Goal: Navigation & Orientation: Find specific page/section

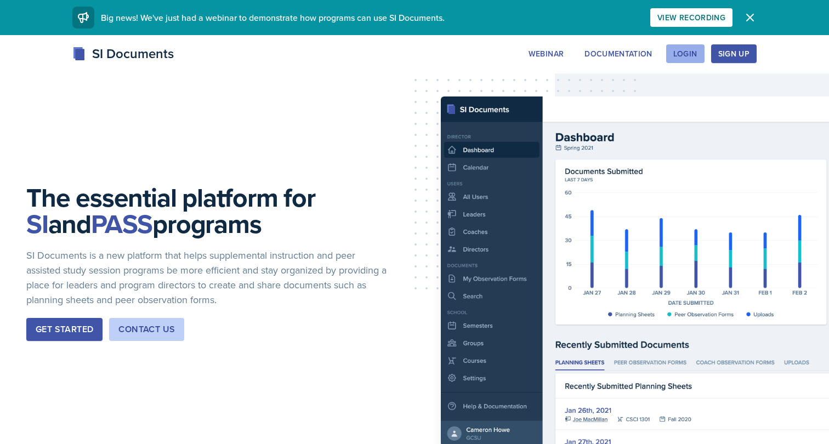
click at [689, 61] on button "Login" at bounding box center [685, 53] width 38 height 19
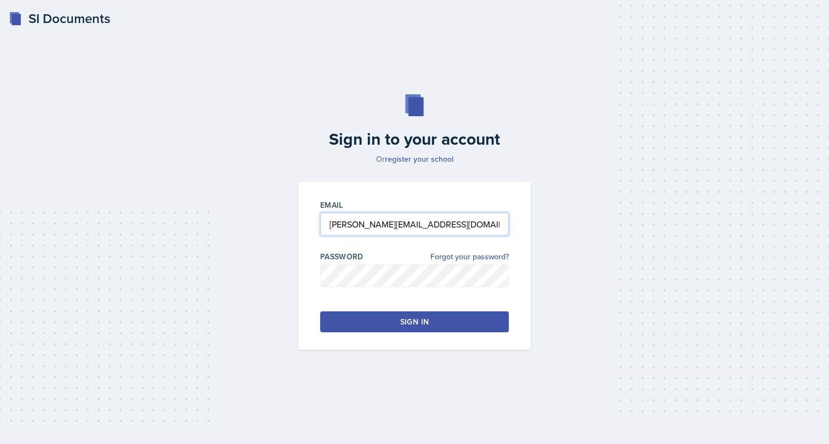
paste input "nhambloo@students.kennesaw.edu"
type input "nhambloo@students.kennesaw.edu"
click at [391, 290] on div at bounding box center [414, 292] width 189 height 11
click at [390, 328] on button "Sign in" at bounding box center [414, 321] width 189 height 21
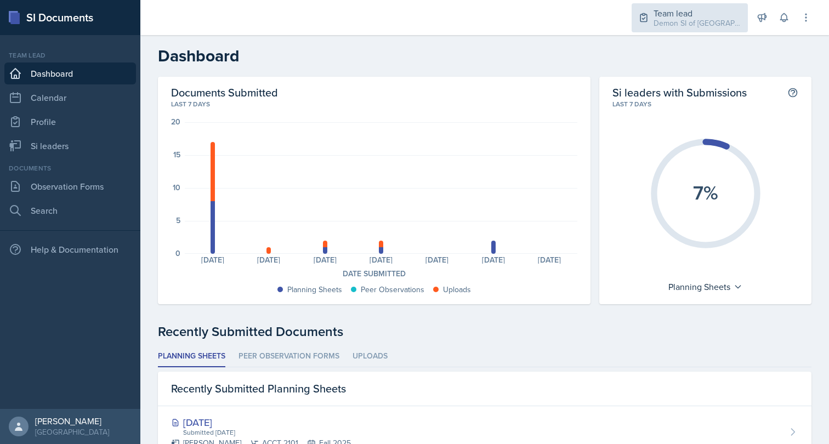
click at [672, 24] on div "Demon SI of [GEOGRAPHIC_DATA] / Fall 2025" at bounding box center [697, 24] width 88 height 12
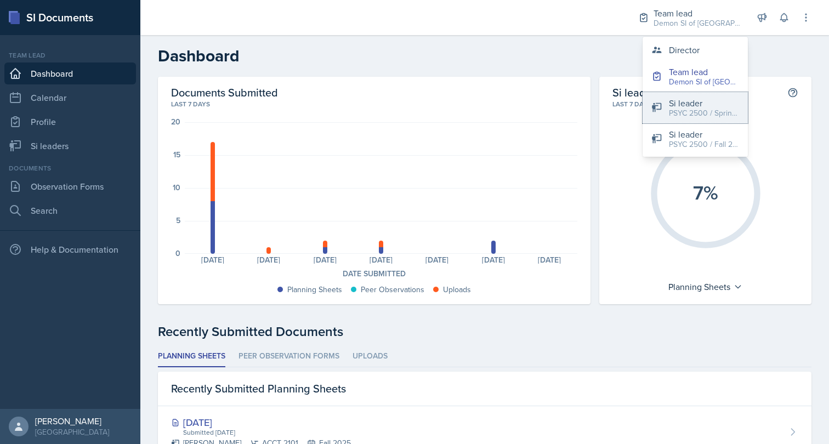
click at [712, 110] on div "PSYC 2500 / Spring 2024" at bounding box center [704, 113] width 70 height 12
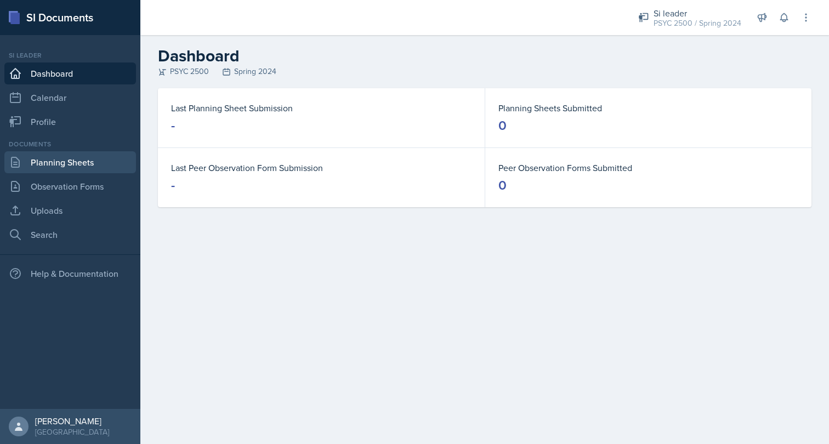
click at [31, 163] on link "Planning Sheets" at bounding box center [70, 162] width 132 height 22
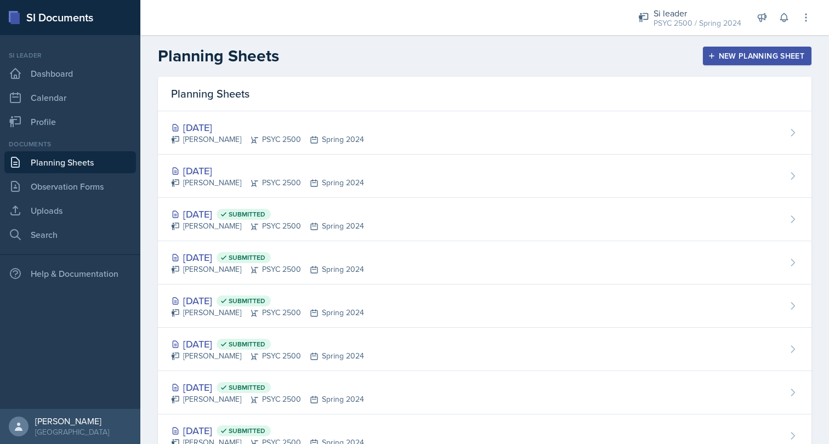
click at [322, 134] on div "Nakiya Ham-Bloomquist PSYC 2500 Spring 2024" at bounding box center [267, 140] width 193 height 12
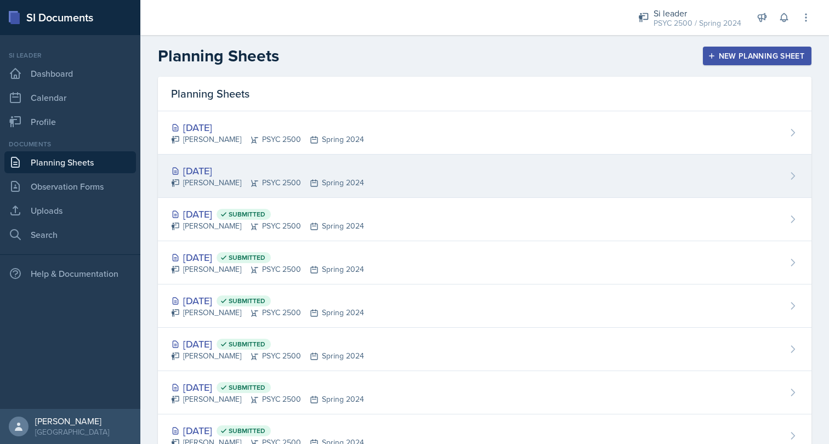
click at [344, 191] on div "Aug 20th, 2024 Nakiya Ham-Bloomquist PSYC 2500 Spring 2024" at bounding box center [484, 176] width 653 height 43
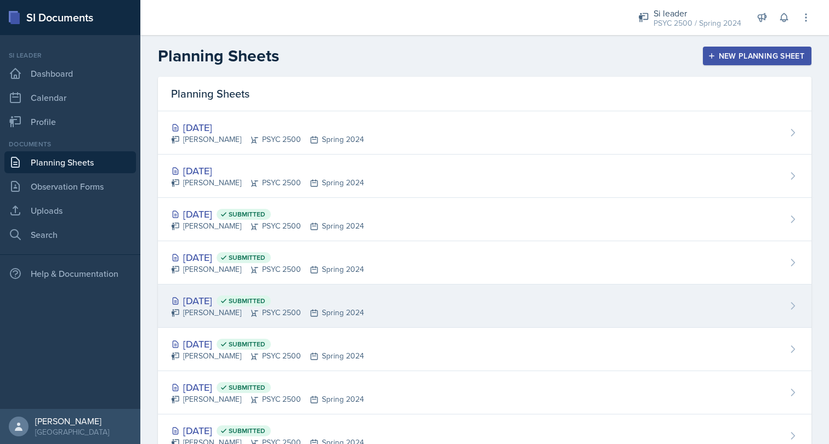
click at [339, 298] on div "Apr 24th, 2024 Submitted" at bounding box center [267, 300] width 193 height 15
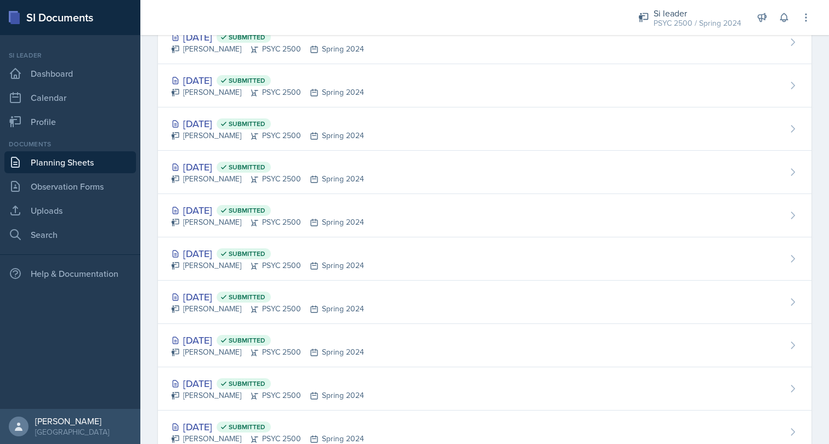
scroll to position [466, 0]
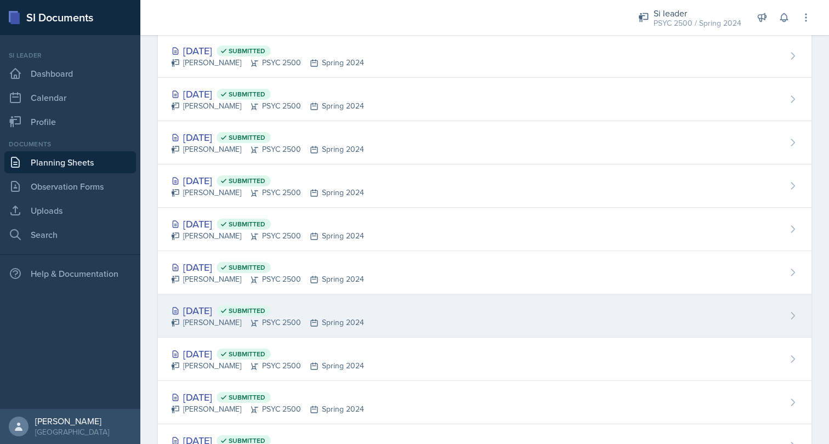
click at [334, 309] on div "Mar 18th, 2024 Submitted" at bounding box center [267, 310] width 193 height 15
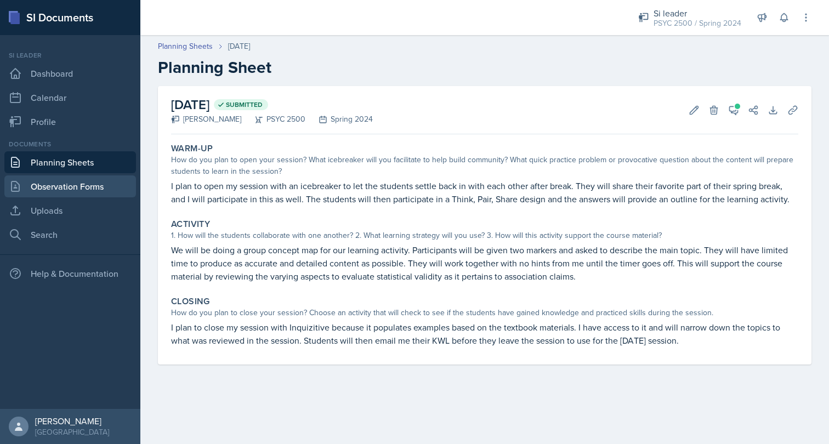
click at [73, 190] on link "Observation Forms" at bounding box center [70, 186] width 132 height 22
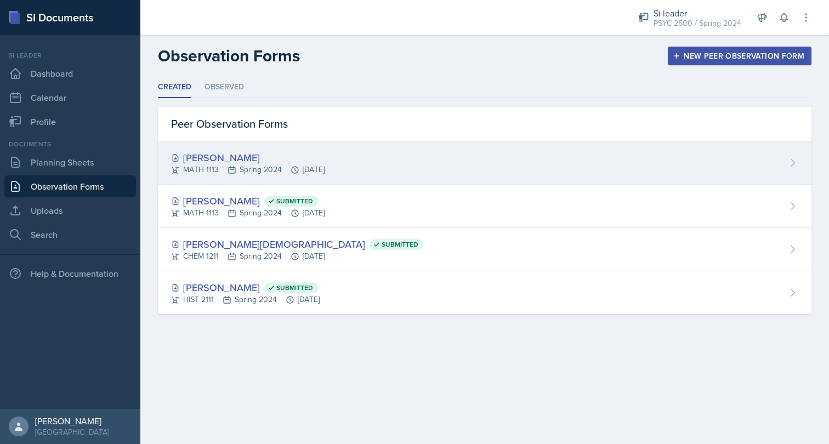
click at [257, 161] on div "Caroline Gore" at bounding box center [247, 157] width 153 height 15
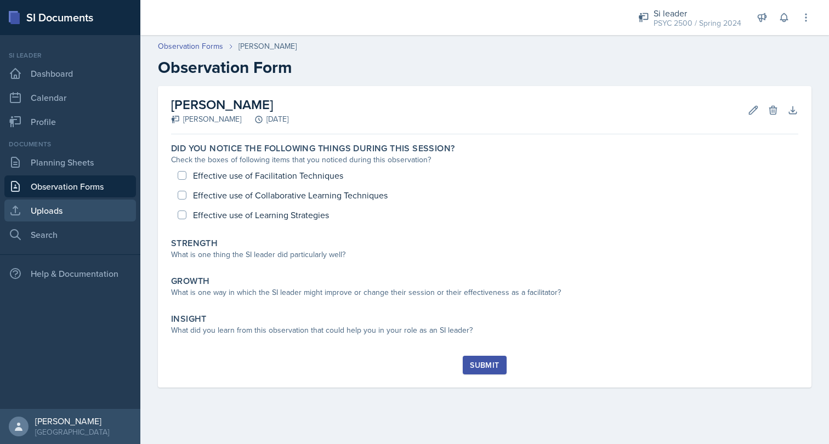
click at [71, 204] on link "Uploads" at bounding box center [70, 211] width 132 height 22
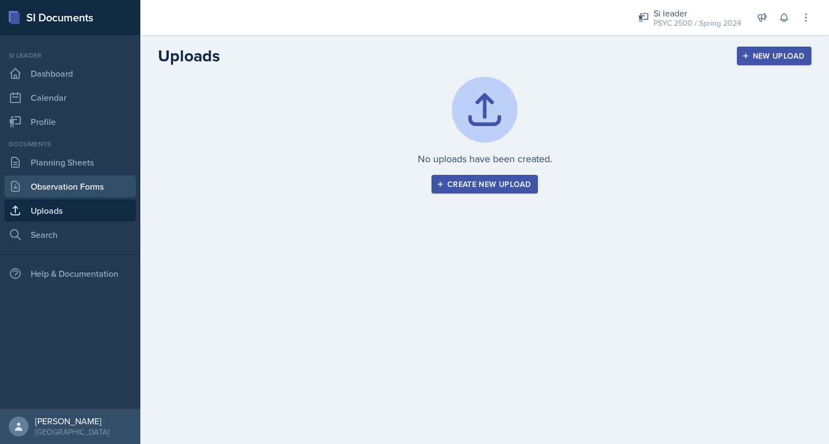
click at [82, 181] on link "Observation Forms" at bounding box center [70, 186] width 132 height 22
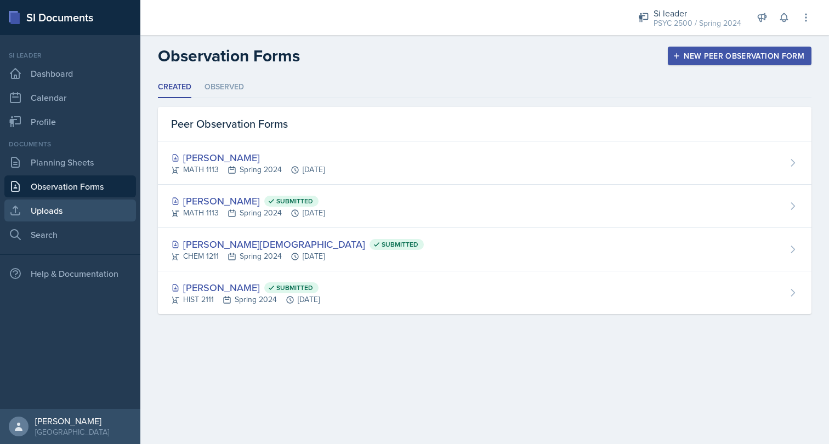
click at [74, 213] on link "Uploads" at bounding box center [70, 211] width 132 height 22
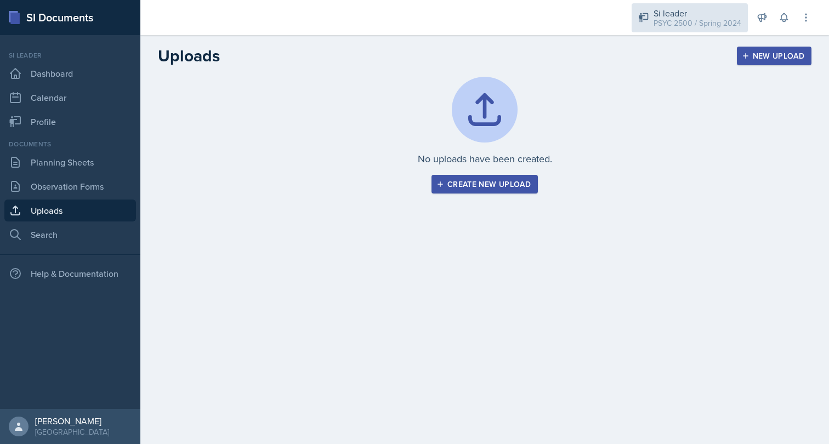
click at [682, 7] on div "Si leader" at bounding box center [697, 13] width 88 height 13
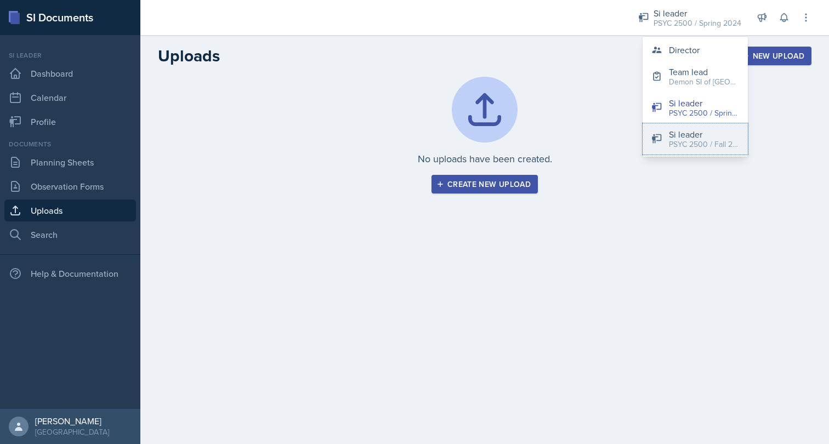
click at [691, 132] on div "Si leader" at bounding box center [704, 134] width 70 height 13
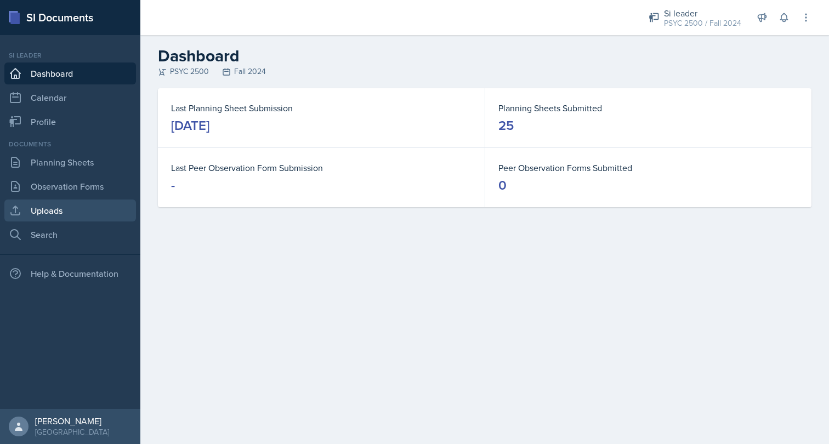
click at [52, 212] on link "Uploads" at bounding box center [70, 211] width 132 height 22
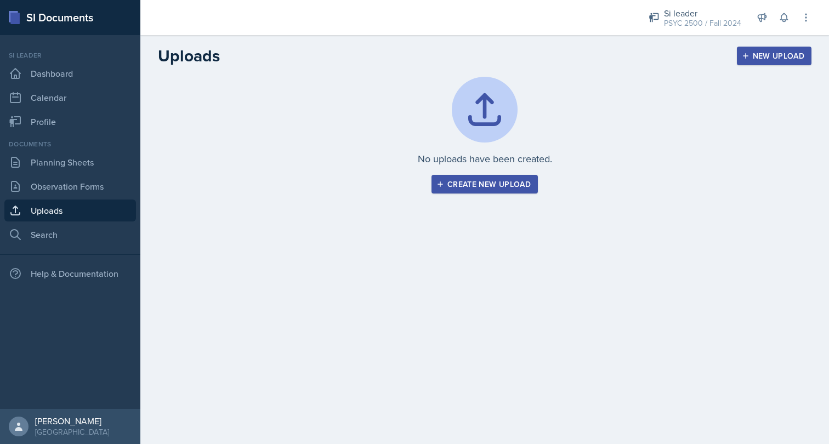
click at [51, 219] on link "Uploads" at bounding box center [70, 211] width 132 height 22
click at [175, 266] on main "Uploads New Upload No uploads have been created. Create new upload New Upload T…" at bounding box center [484, 239] width 688 height 409
click at [93, 214] on link "Uploads" at bounding box center [70, 211] width 132 height 22
click at [93, 227] on link "Search" at bounding box center [70, 235] width 132 height 22
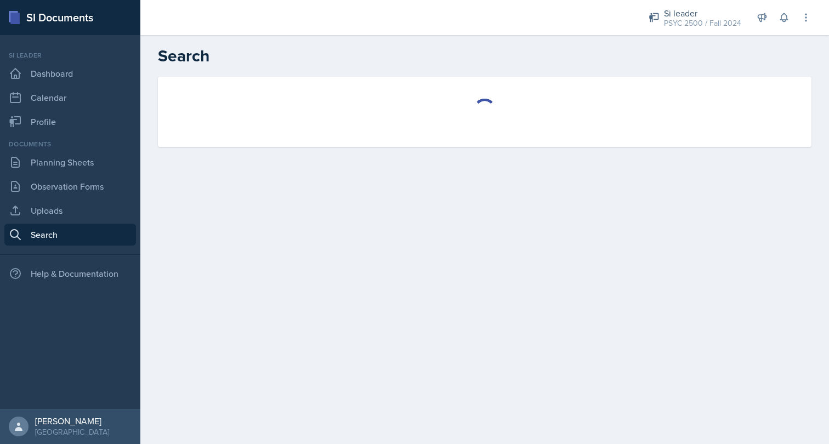
select select "all"
select select "1"
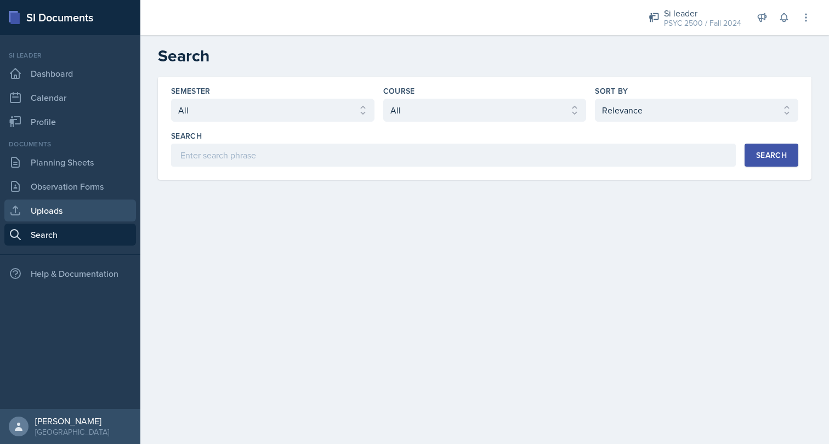
click at [61, 209] on link "Uploads" at bounding box center [70, 211] width 132 height 22
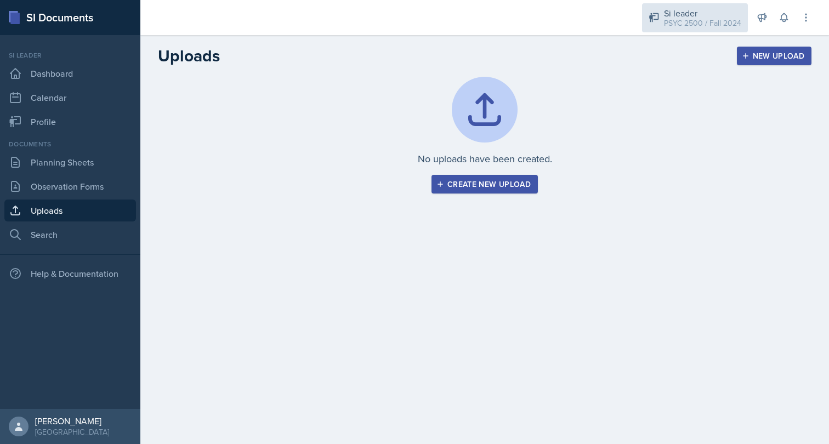
click at [697, 11] on div "Si leader" at bounding box center [702, 13] width 77 height 13
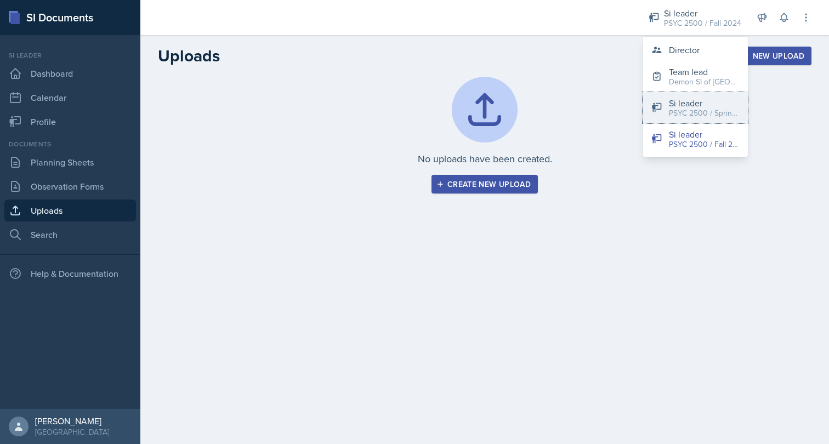
click at [693, 101] on div "Si leader" at bounding box center [704, 102] width 70 height 13
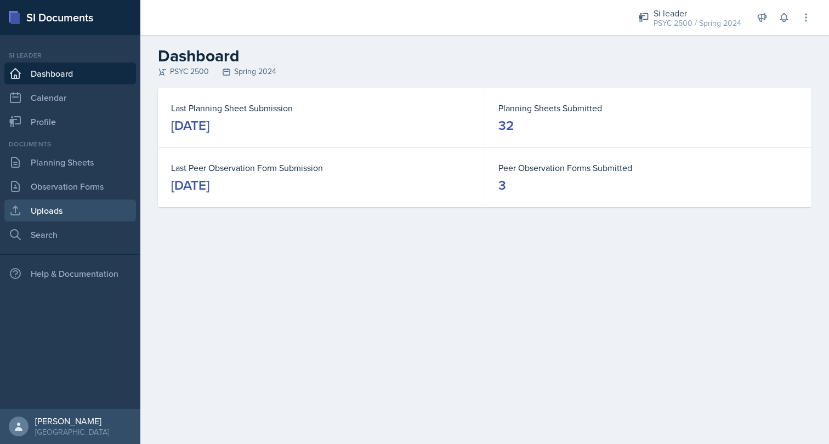
click at [57, 208] on link "Uploads" at bounding box center [70, 211] width 132 height 22
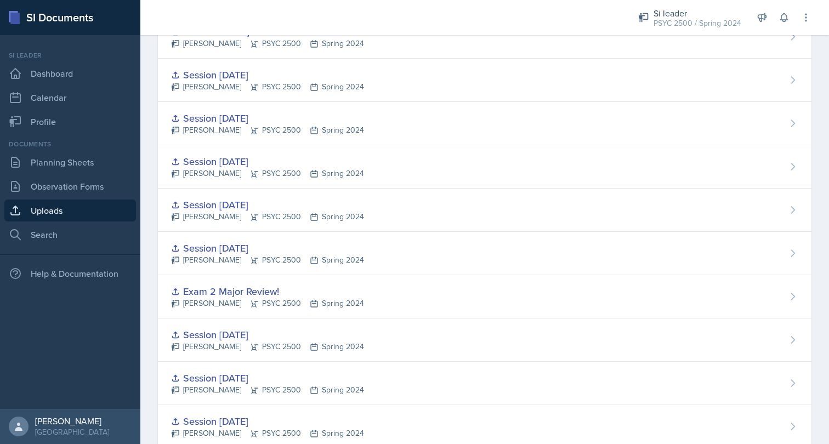
scroll to position [1, 0]
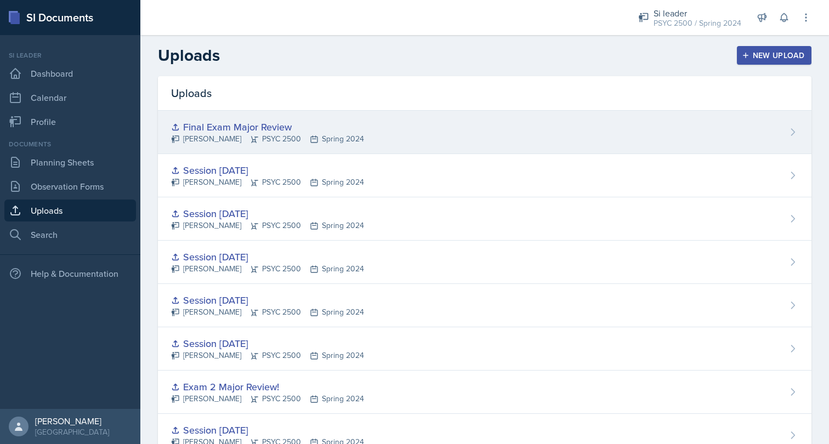
click at [444, 133] on div "Final Exam Major Review Nakiya Ham-Bloomquist PSYC 2500 Spring 2024" at bounding box center [484, 132] width 653 height 43
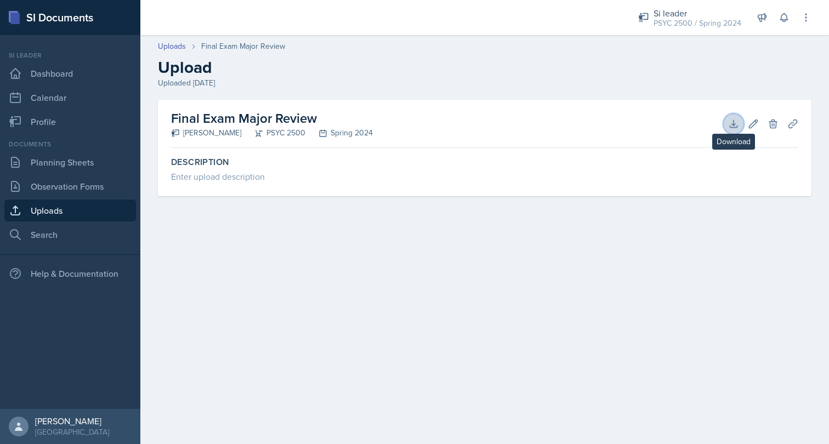
click at [736, 124] on icon at bounding box center [733, 123] width 7 height 7
click at [82, 186] on link "Observation Forms" at bounding box center [70, 186] width 132 height 22
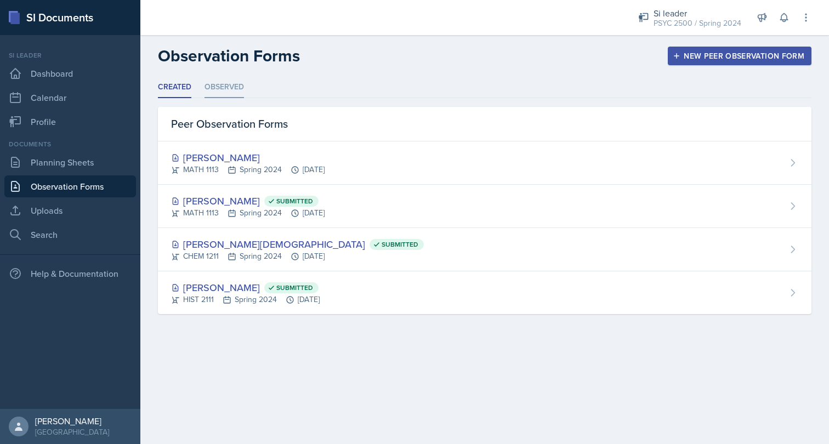
click at [225, 83] on li "Observed" at bounding box center [223, 87] width 39 height 21
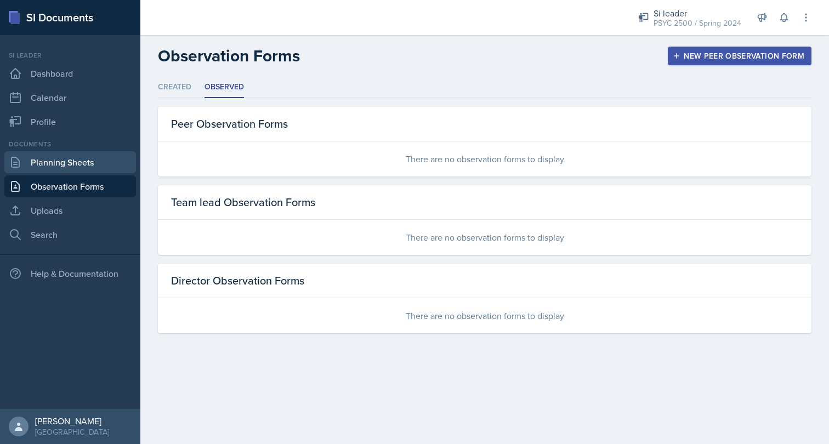
click at [62, 156] on link "Planning Sheets" at bounding box center [70, 162] width 132 height 22
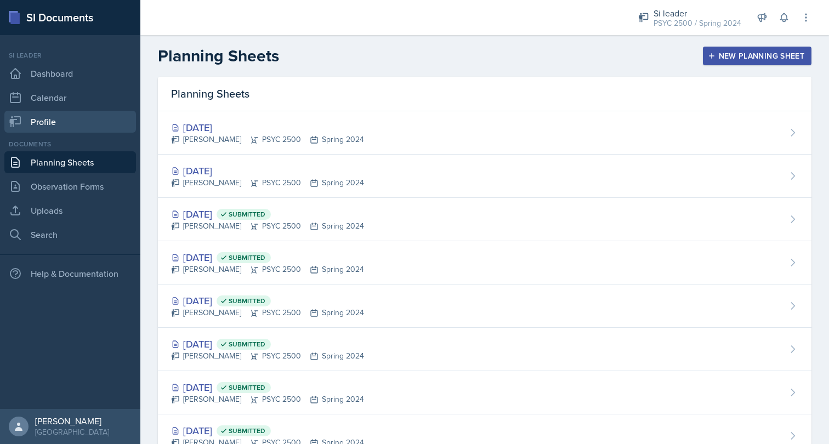
click at [48, 130] on link "Profile" at bounding box center [70, 122] width 132 height 22
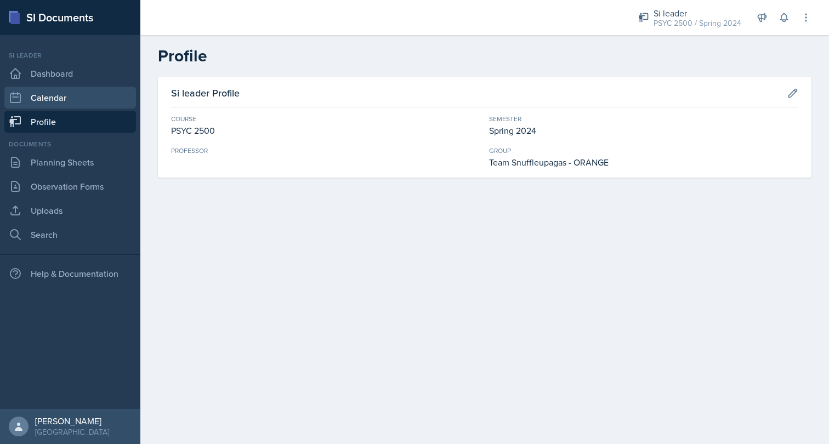
click at [38, 106] on link "Calendar" at bounding box center [70, 98] width 132 height 22
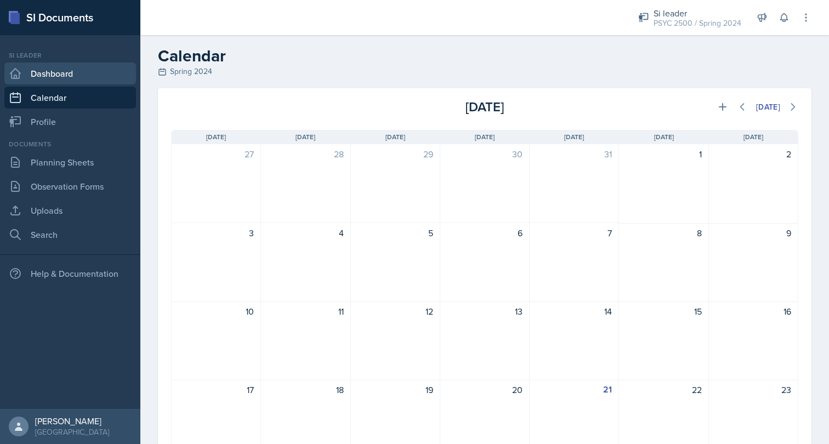
click at [54, 84] on link "Dashboard" at bounding box center [70, 73] width 132 height 22
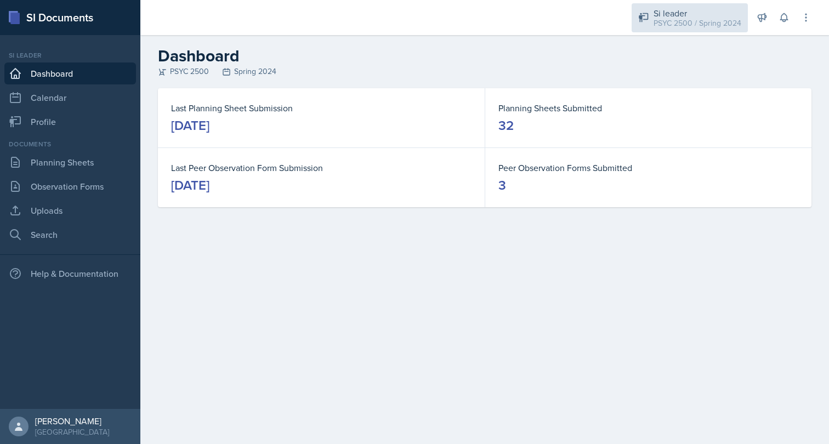
click at [685, 21] on div "PSYC 2500 / Spring 2024" at bounding box center [697, 24] width 88 height 12
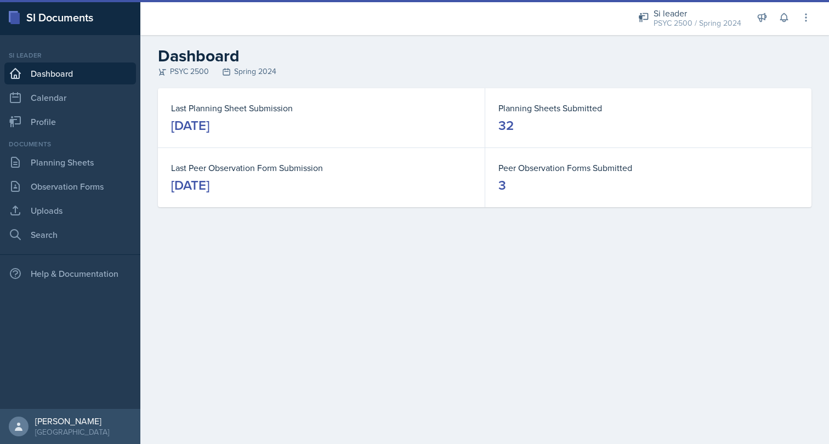
click at [698, 32] on div "Si leader PSYC 2500 / Spring 2024 Director Team lead Demon SI of [GEOGRAPHIC_DA…" at bounding box center [717, 17] width 189 height 35
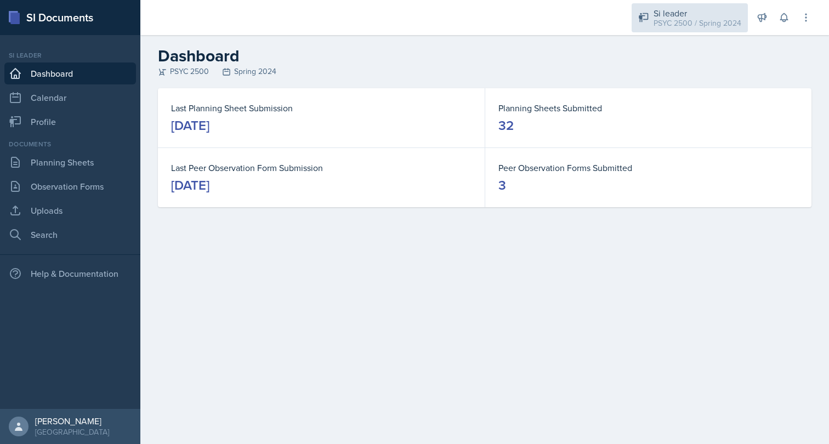
click at [694, 13] on div "Si leader" at bounding box center [697, 13] width 88 height 13
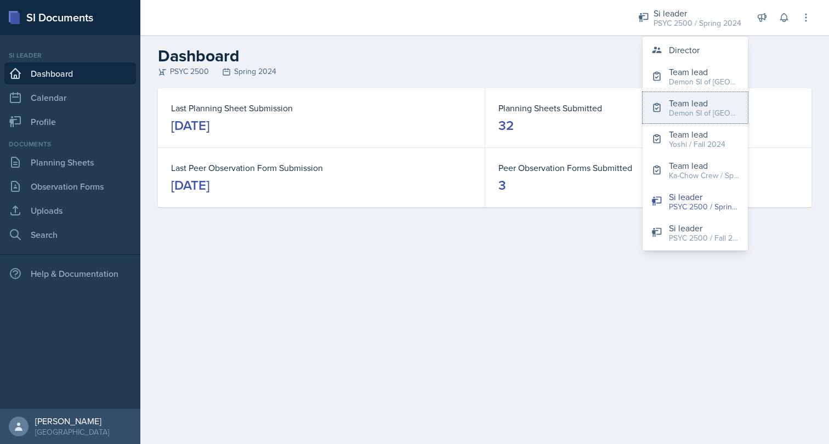
click at [695, 113] on div "Demon SI of [GEOGRAPHIC_DATA] / Fall 2025" at bounding box center [704, 113] width 70 height 12
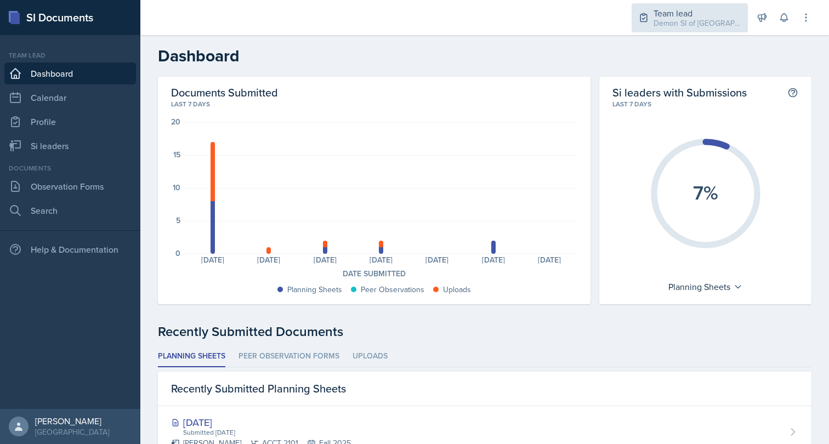
click at [705, 20] on div "Demon SI of [GEOGRAPHIC_DATA] / Fall 2025" at bounding box center [697, 24] width 88 height 12
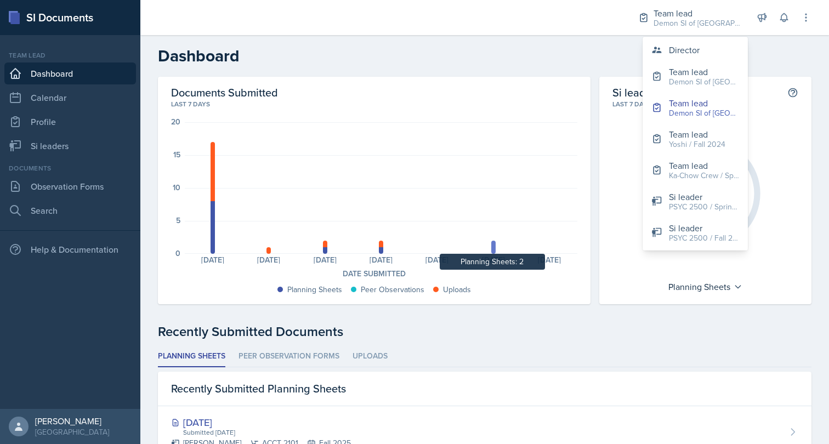
click at [493, 249] on div at bounding box center [493, 247] width 4 height 13
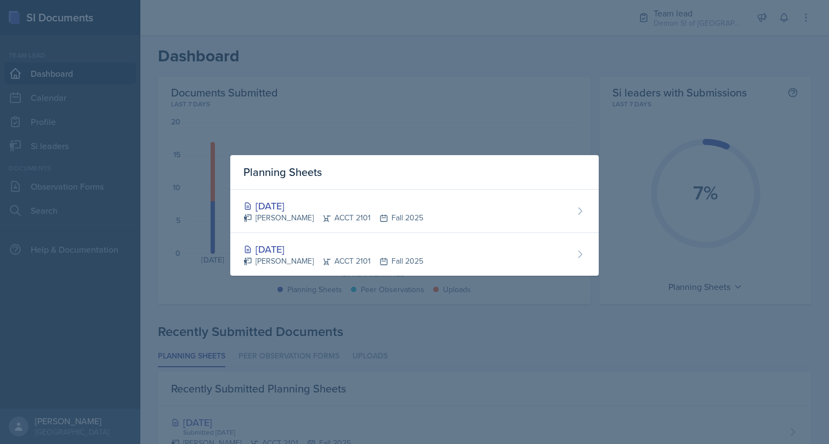
click at [469, 317] on div at bounding box center [414, 222] width 829 height 444
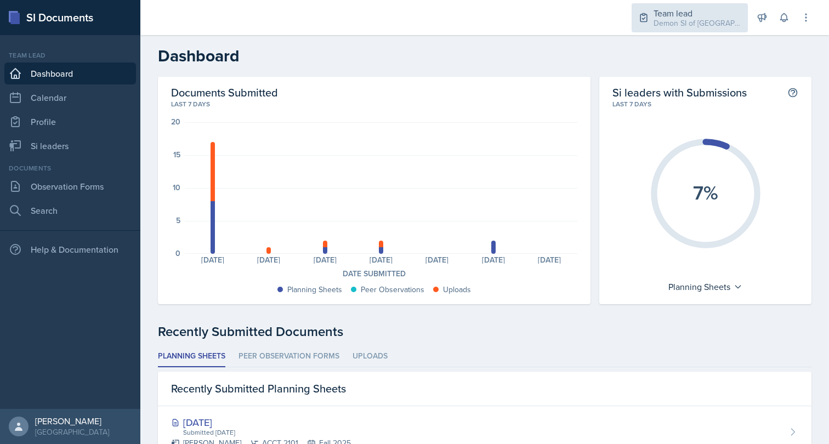
click at [705, 26] on div "Demon SI of [GEOGRAPHIC_DATA] / Fall 2025" at bounding box center [697, 24] width 88 height 12
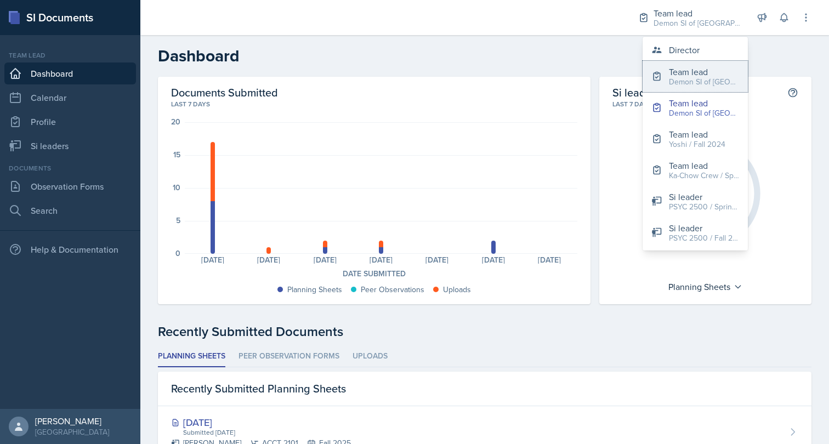
click at [703, 86] on div "Demon SI of [GEOGRAPHIC_DATA] / Fall 2025" at bounding box center [704, 82] width 70 height 12
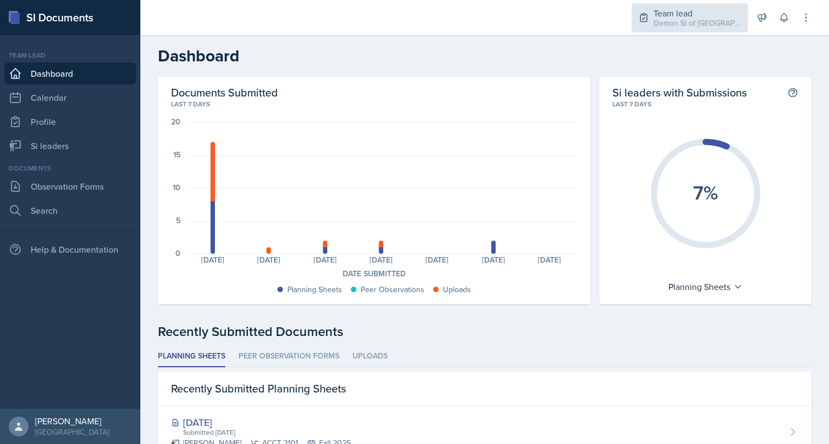
click at [707, 23] on div "Demon SI of [GEOGRAPHIC_DATA] / Fall 2025" at bounding box center [697, 24] width 88 height 12
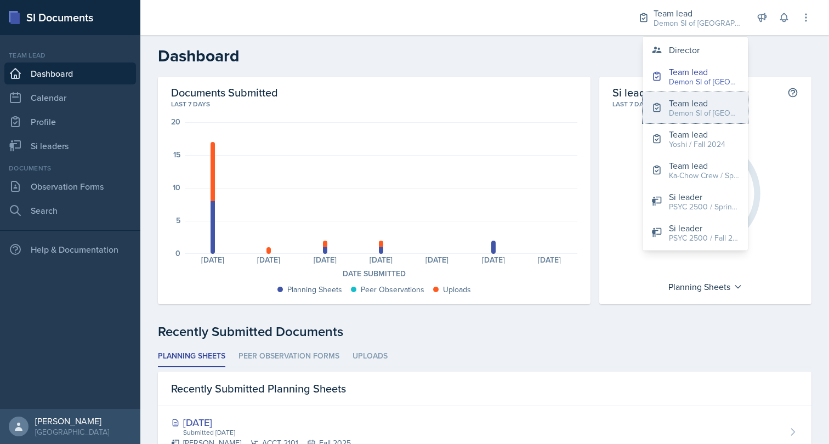
click at [698, 116] on div "Demon SI of [GEOGRAPHIC_DATA] / Fall 2025" at bounding box center [704, 113] width 70 height 12
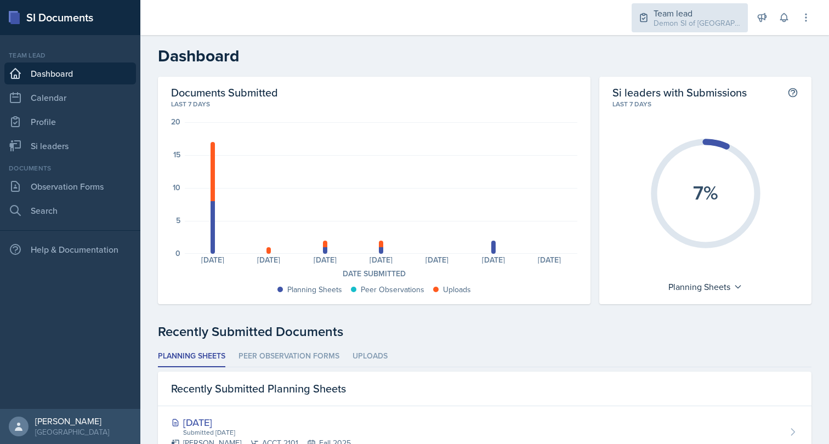
click at [700, 7] on div "Team lead" at bounding box center [697, 13] width 88 height 13
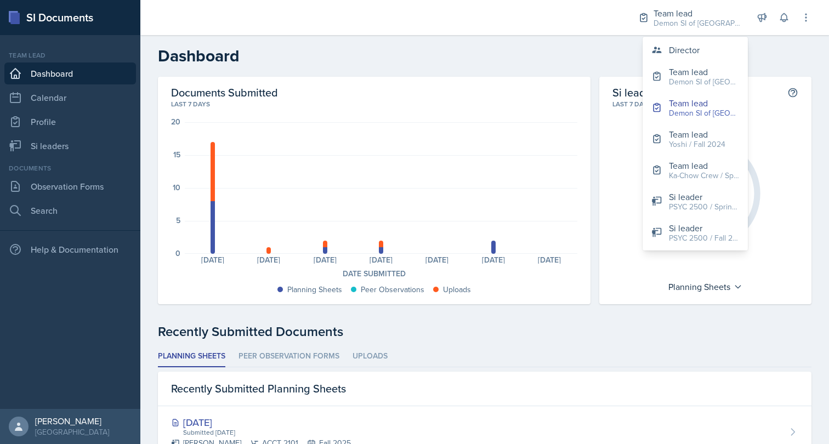
click at [457, 86] on h2 "Documents Submitted" at bounding box center [374, 93] width 406 height 14
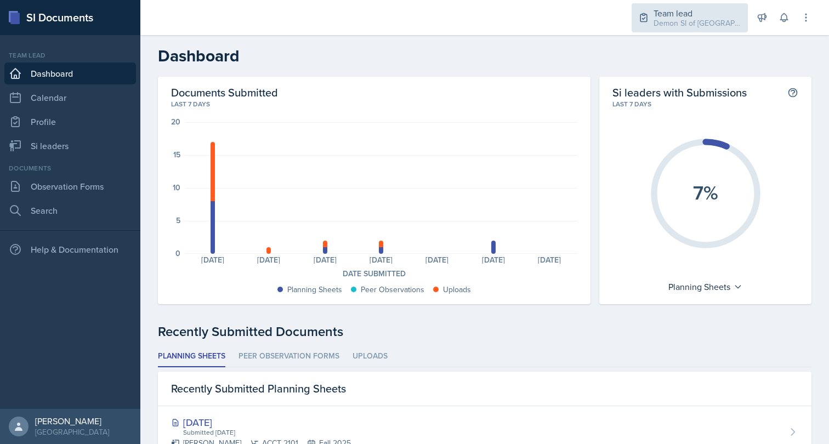
click at [688, 29] on div "Demon SI of [GEOGRAPHIC_DATA] / Fall 2025" at bounding box center [697, 24] width 88 height 12
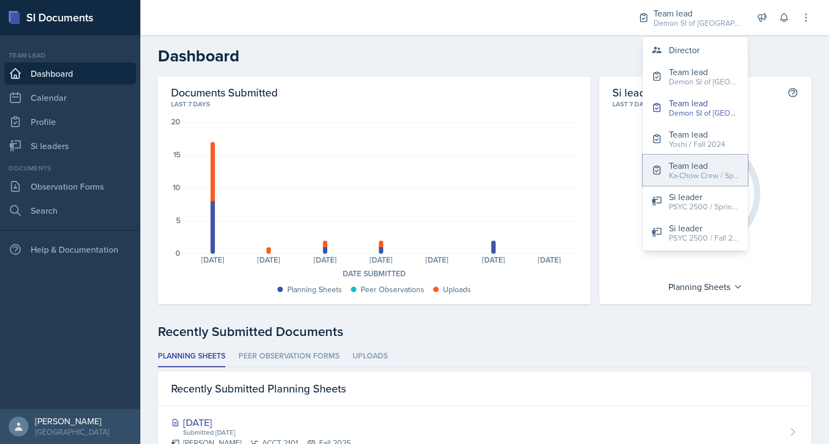
click at [691, 167] on div "Team lead" at bounding box center [704, 165] width 70 height 13
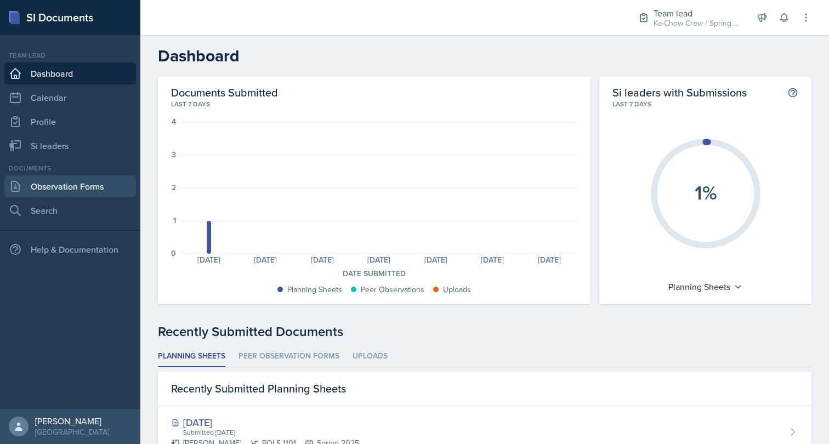
click at [43, 184] on link "Observation Forms" at bounding box center [70, 186] width 132 height 22
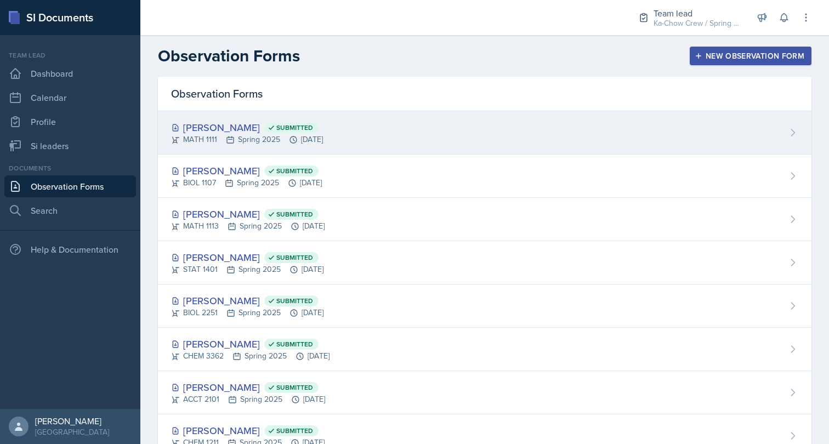
click at [316, 150] on div "Celina Duong Submitted MATH 1111 Spring 2025 Apr 8th, 2025" at bounding box center [484, 132] width 653 height 43
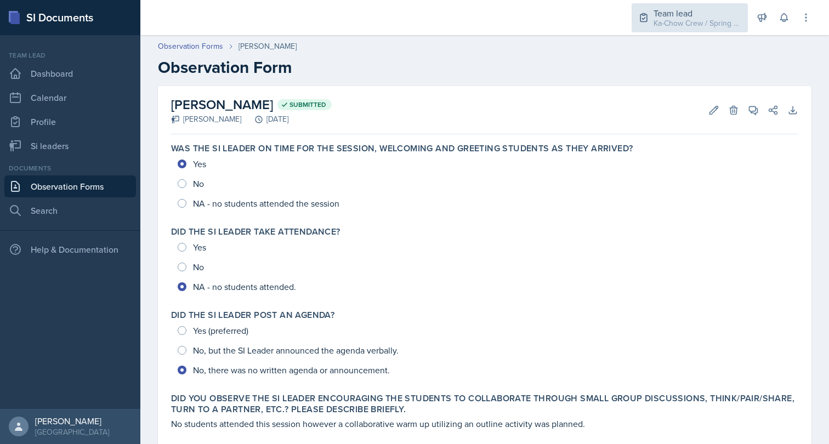
click at [685, 31] on div "Team lead Ka-Chow Crew / Spring 2025" at bounding box center [689, 17] width 116 height 29
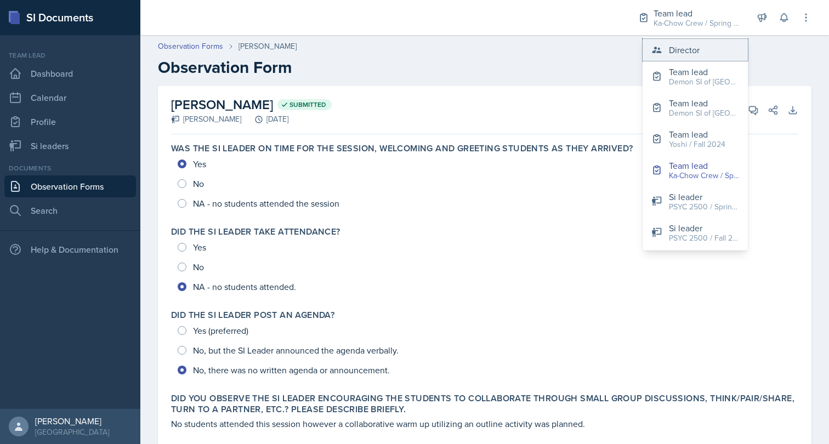
click at [669, 60] on button "Director" at bounding box center [694, 50] width 105 height 22
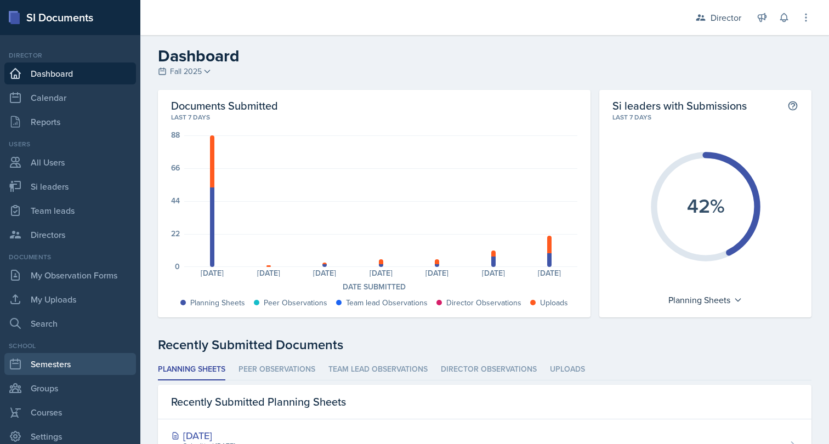
scroll to position [86, 0]
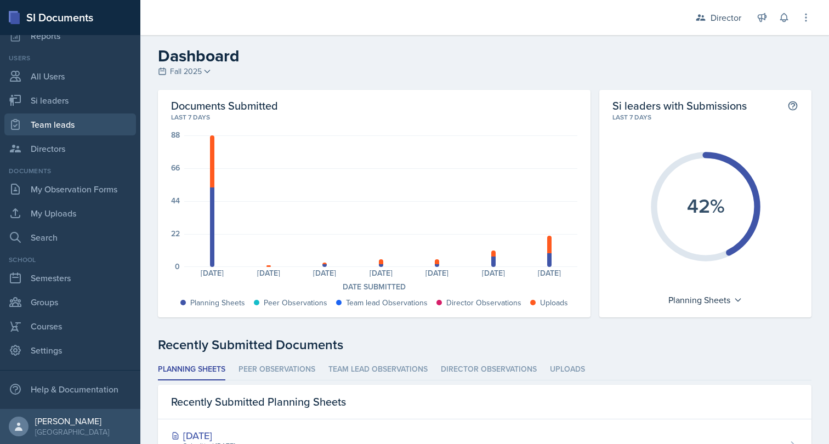
click at [73, 125] on link "Team leads" at bounding box center [70, 124] width 132 height 22
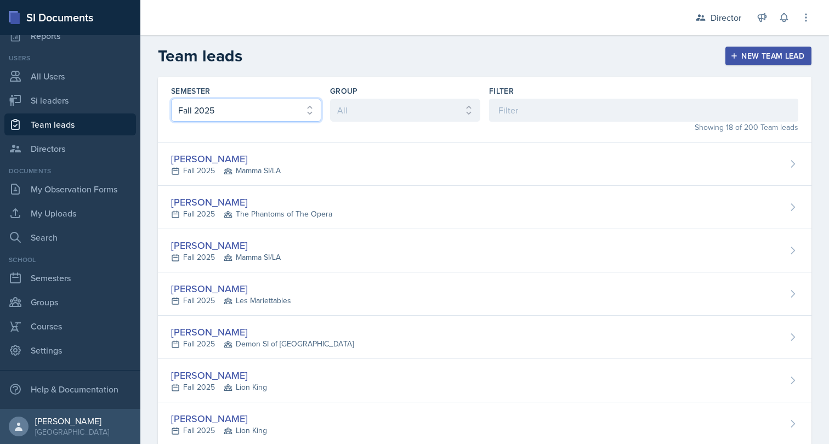
click at [243, 106] on select "All Fall 2025 Summer 2025 Spring 2025 Fall 2024 Summer 2024 Spring 2024 Fall 20…" at bounding box center [246, 110] width 150 height 23
click option "Summer 2025" at bounding box center [0, 0] width 0 height 0
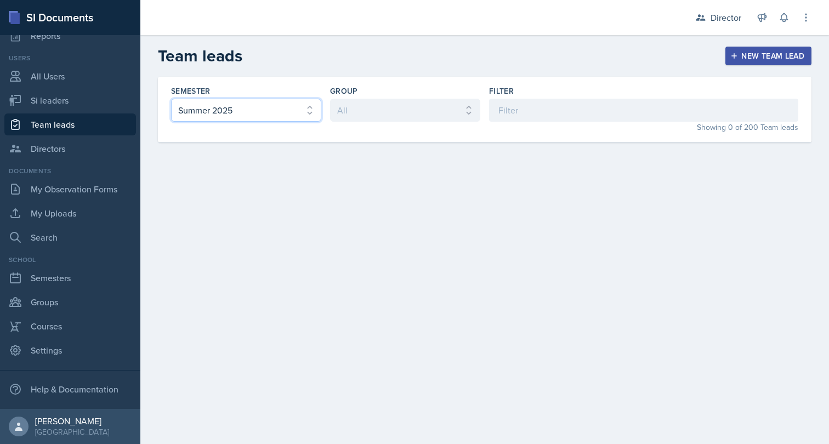
click option "Spring 2025" at bounding box center [0, 0] width 0 height 0
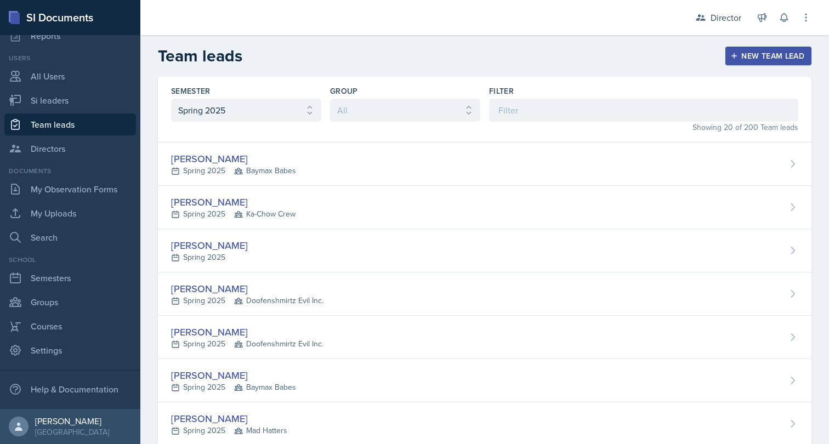
click at [206, 95] on label "Semester" at bounding box center [190, 91] width 39 height 11
click at [208, 104] on select "All Fall 2025 Summer 2025 Spring 2025 Fall 2024 Summer 2024 Spring 2024 Fall 20…" at bounding box center [246, 110] width 150 height 23
select select "2bed604d-1099-4043-b1bc-2365e8740244"
click option "Fall 2025" at bounding box center [0, 0] width 0 height 0
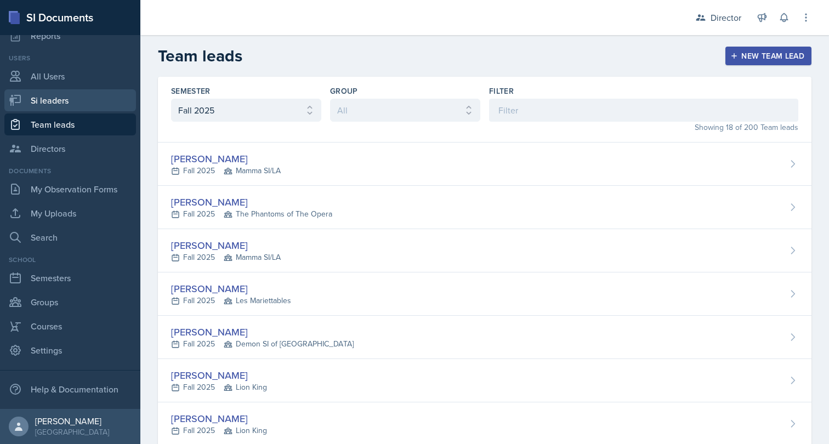
click at [79, 107] on link "Si leaders" at bounding box center [70, 100] width 132 height 22
select select "2bed604d-1099-4043-b1bc-2365e8740244"
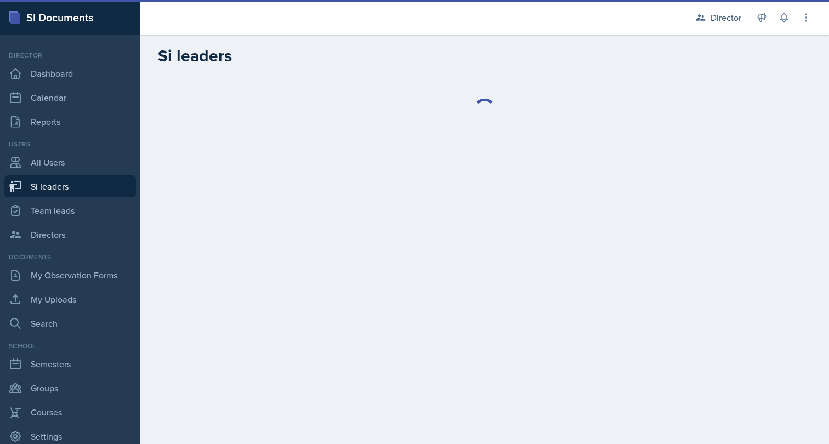
scroll to position [86, 0]
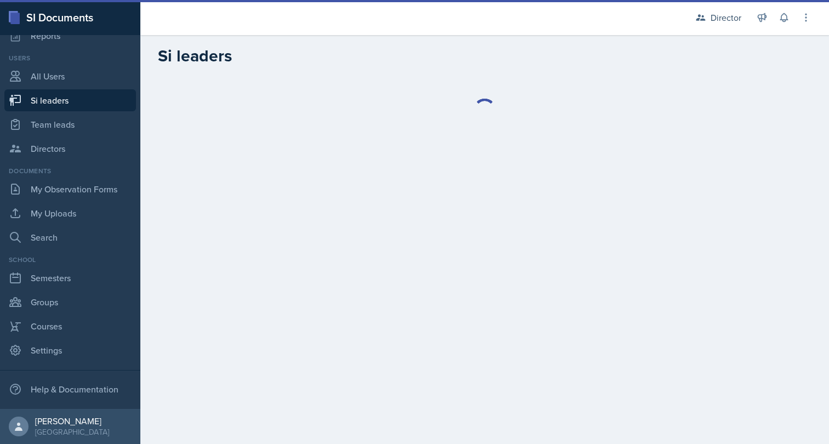
select select "2bed604d-1099-4043-b1bc-2365e8740244"
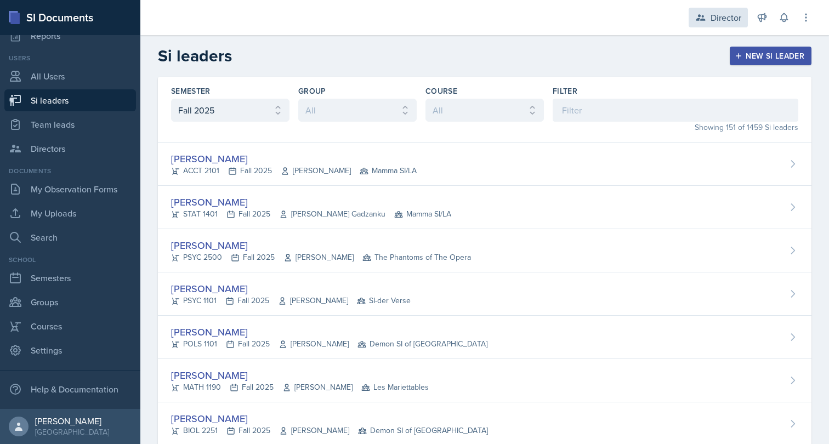
click at [698, 11] on div "Director" at bounding box center [717, 18] width 59 height 20
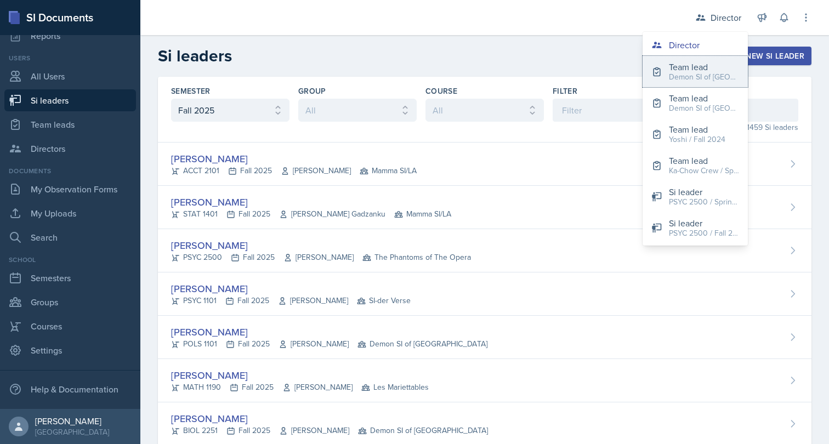
click at [685, 60] on button "Team lead Demon SI of [GEOGRAPHIC_DATA] / Fall 2025" at bounding box center [694, 71] width 105 height 31
